Goal: Task Accomplishment & Management: Use online tool/utility

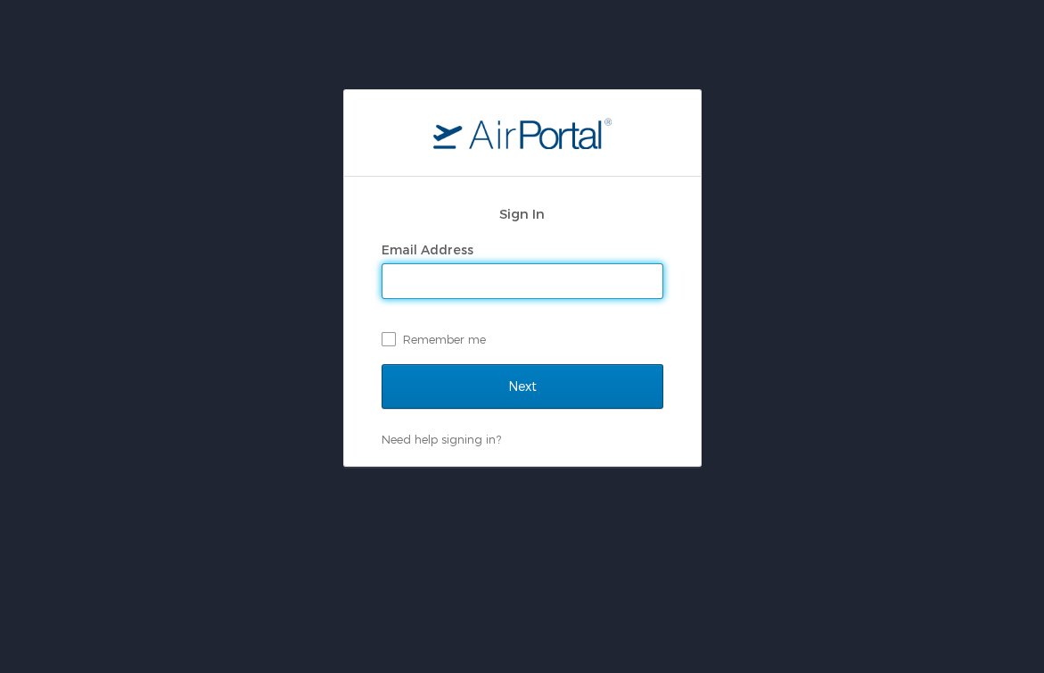
type input "[PERSON_NAME][EMAIL_ADDRESS][PERSON_NAME][DOMAIN_NAME]"
click at [522, 385] on input "Next" at bounding box center [523, 386] width 282 height 45
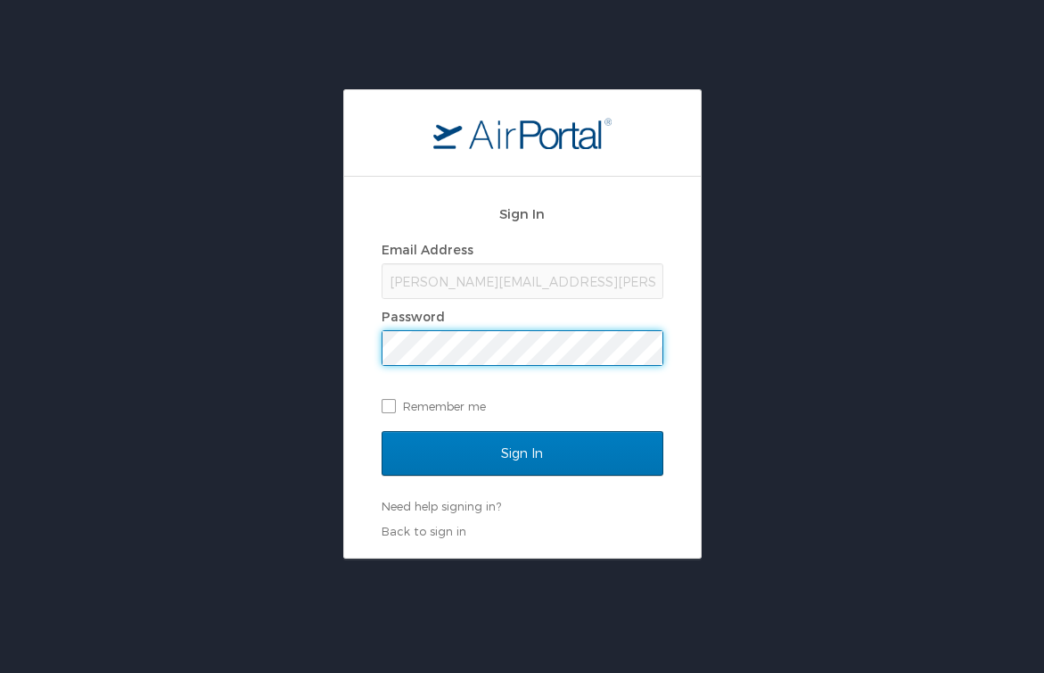
click at [522, 452] on input "Sign In" at bounding box center [523, 453] width 282 height 45
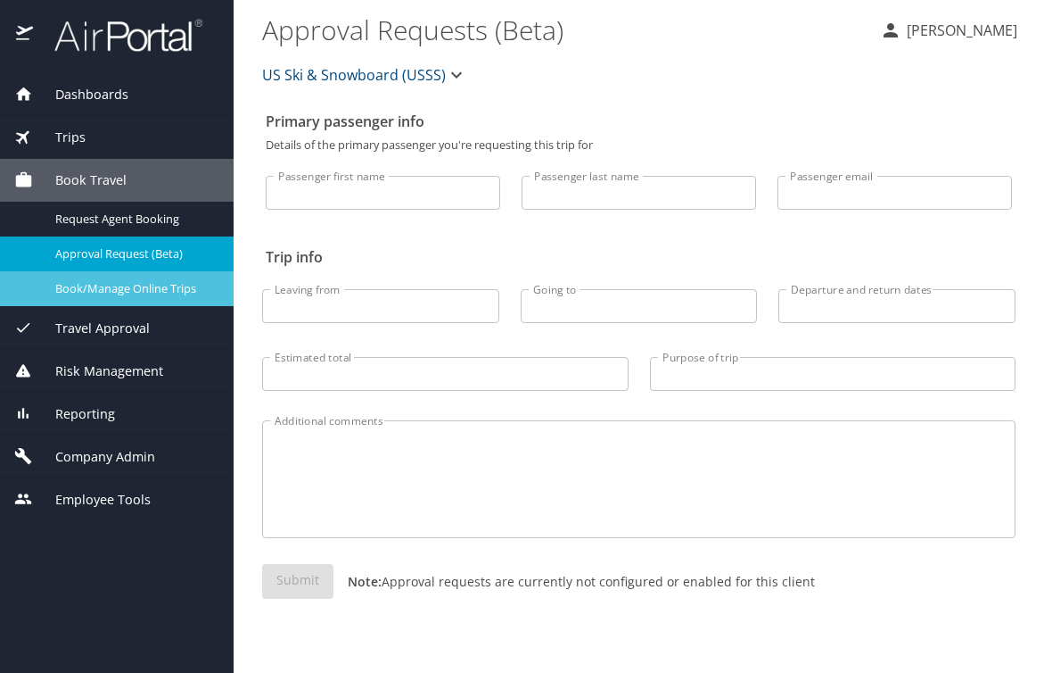
click at [132, 280] on span "Book/Manage Online Trips" at bounding box center [133, 288] width 157 height 17
